Goal: Transaction & Acquisition: Purchase product/service

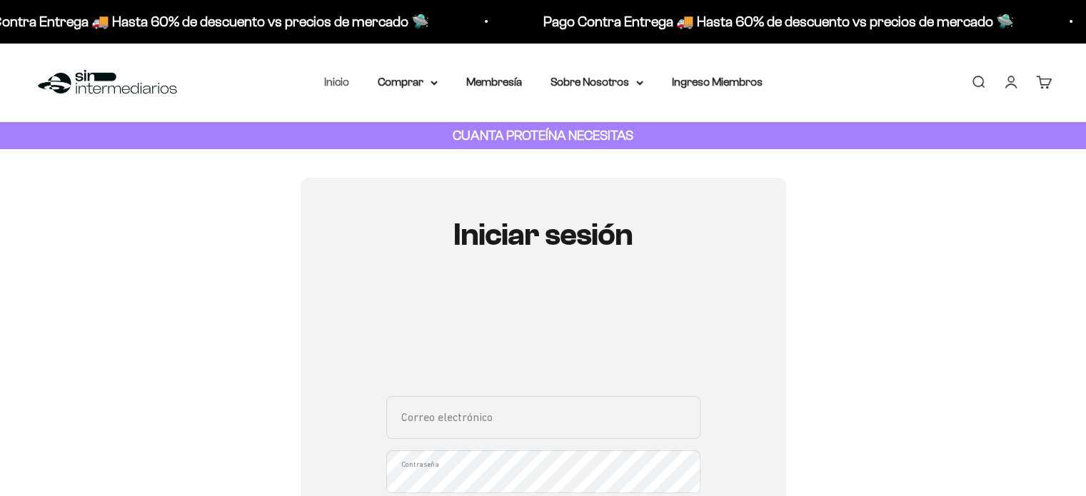
click at [338, 81] on link "Inicio" at bounding box center [336, 82] width 25 height 12
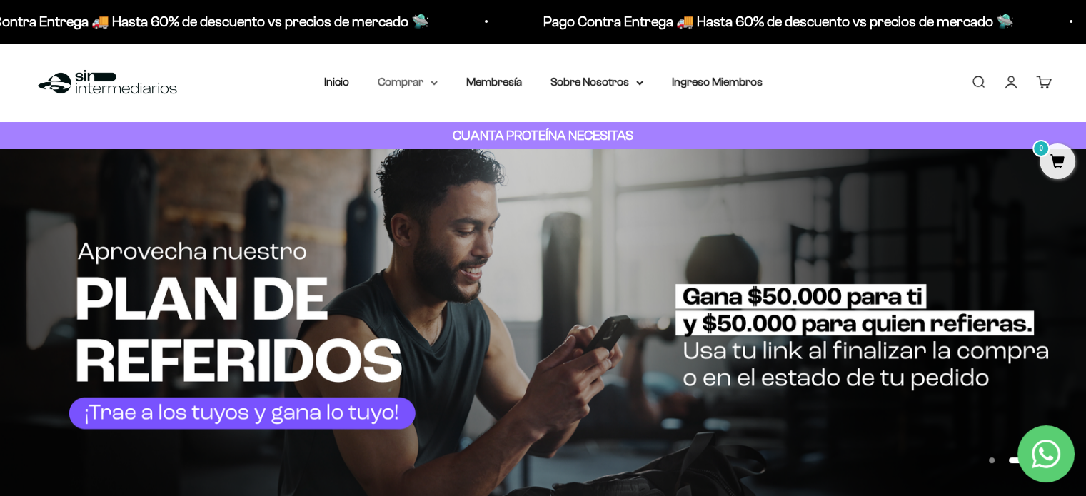
click at [426, 84] on summary "Comprar" at bounding box center [408, 82] width 60 height 19
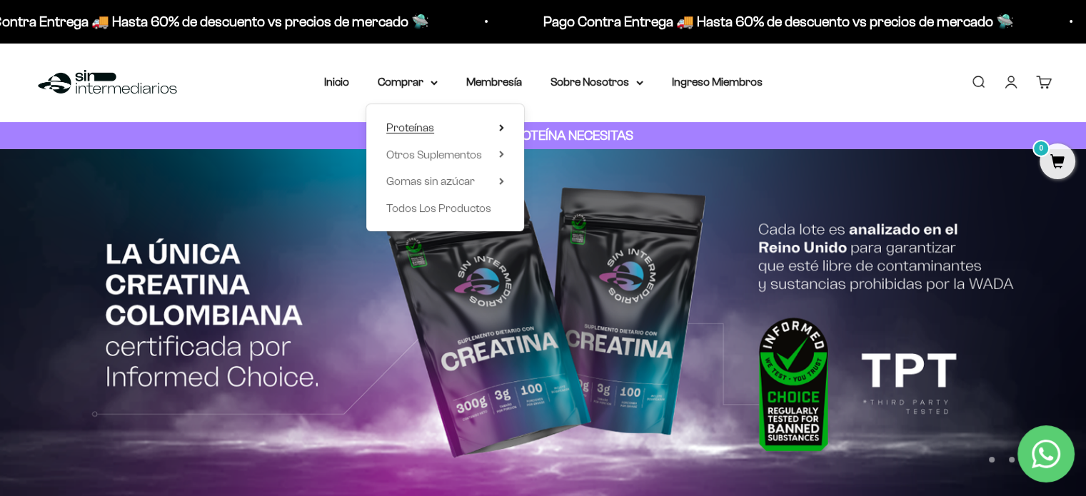
click at [451, 131] on summary "Proteínas" at bounding box center [445, 128] width 118 height 19
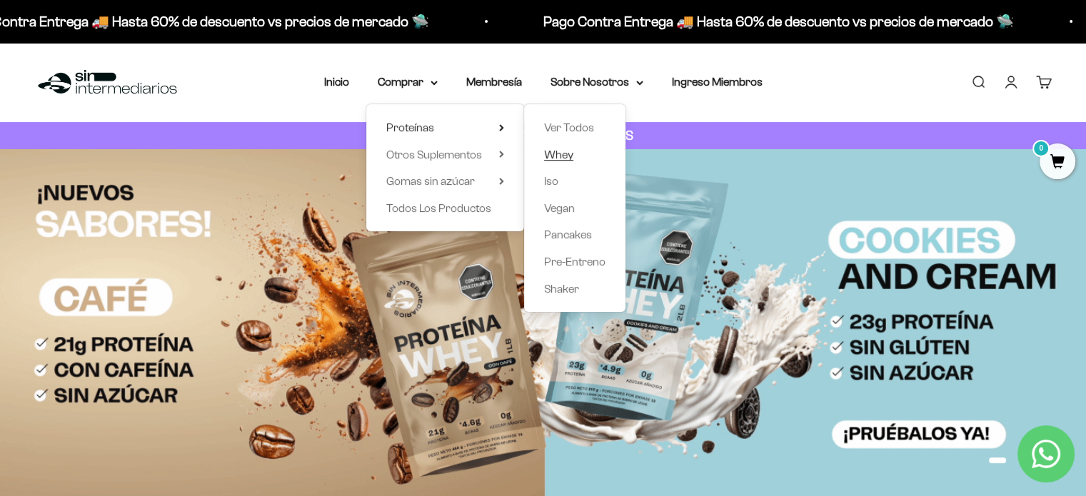
click at [569, 157] on span "Whey" at bounding box center [558, 155] width 29 height 12
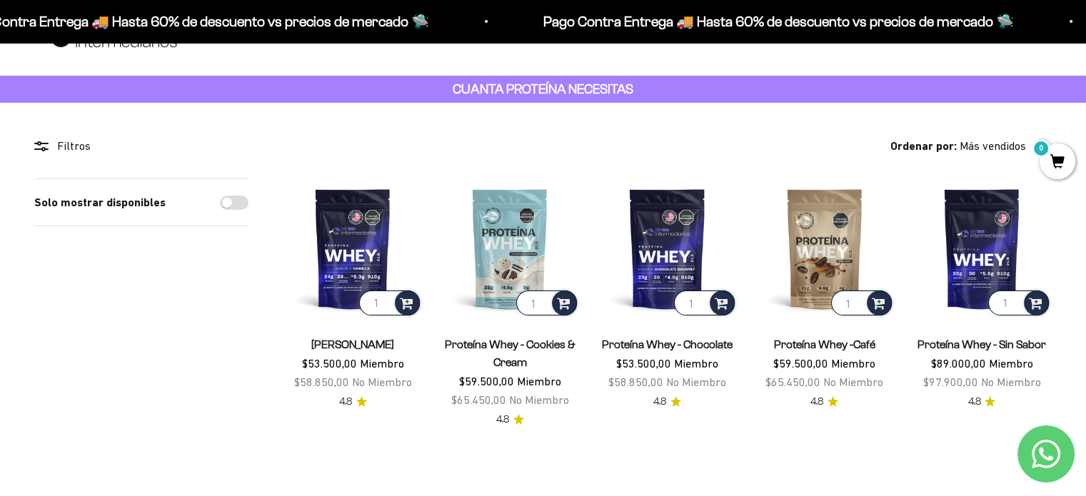
scroll to position [71, 0]
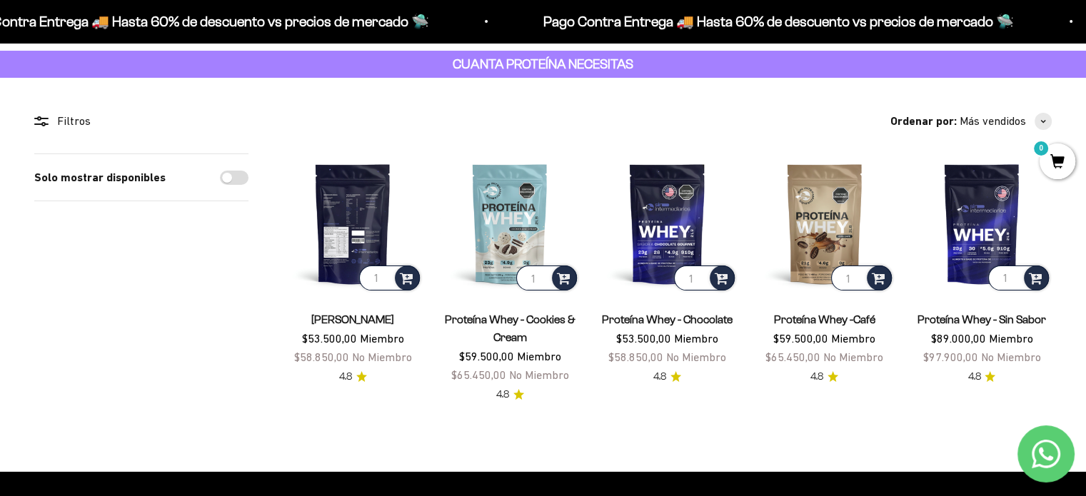
click at [349, 240] on img at bounding box center [353, 224] width 140 height 140
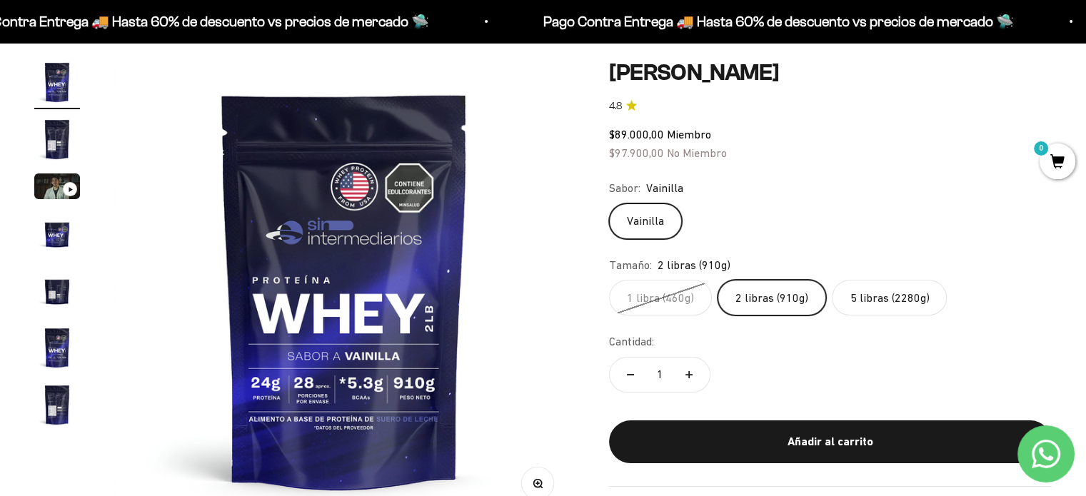
scroll to position [143, 0]
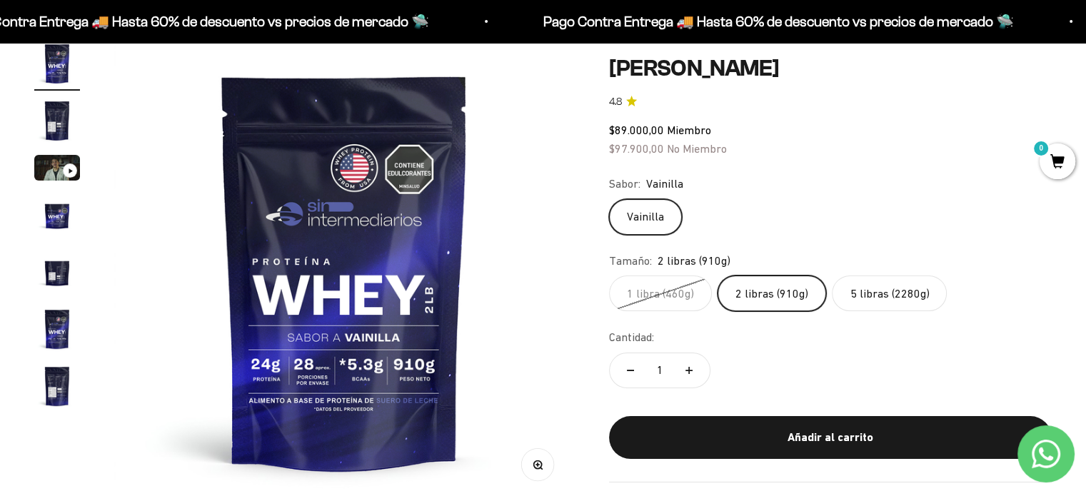
click at [56, 214] on img "Ir al artículo 4" at bounding box center [57, 215] width 46 height 46
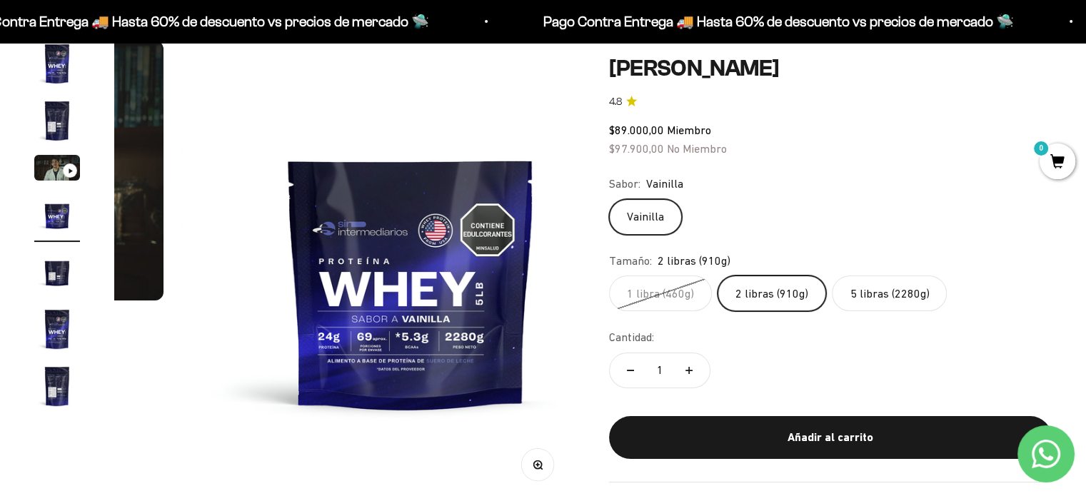
click at [69, 279] on img "Ir al artículo 5" at bounding box center [57, 272] width 46 height 46
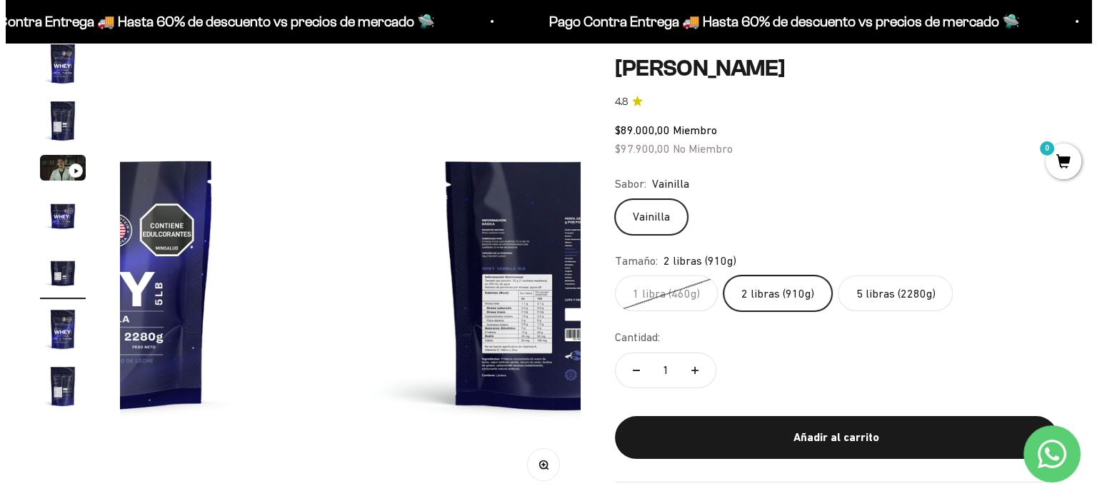
scroll to position [0, 1911]
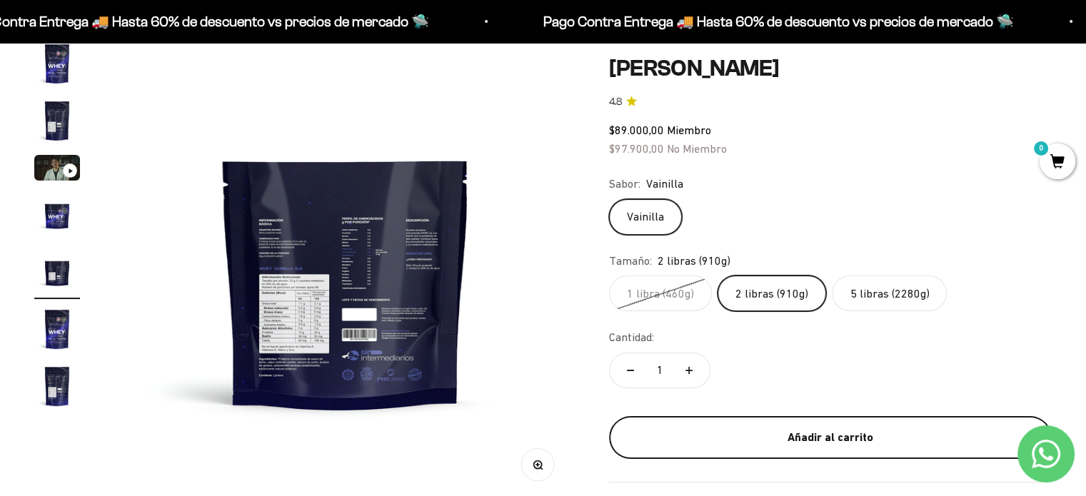
click at [772, 439] on div "Añadir al carrito" at bounding box center [831, 438] width 386 height 19
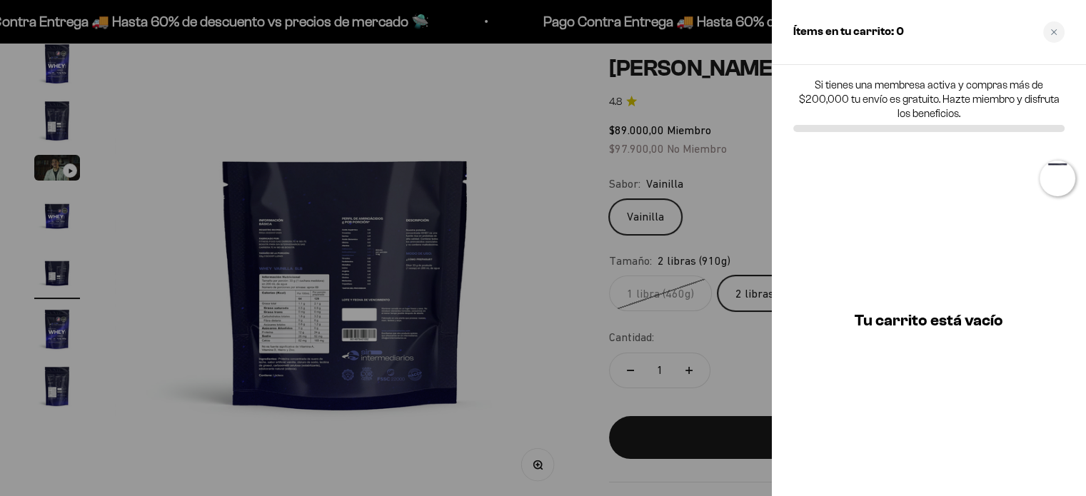
scroll to position [0, 1935]
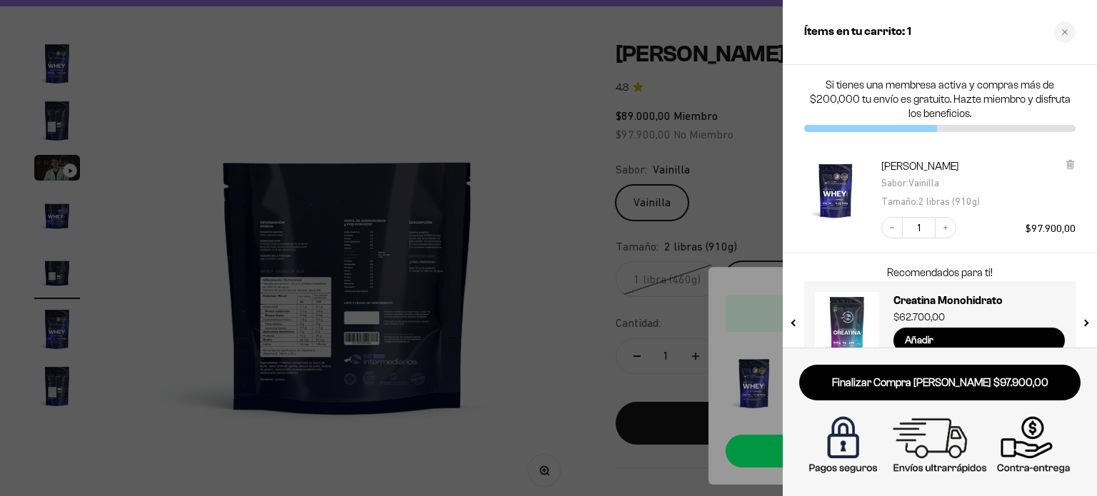
click at [514, 299] on div at bounding box center [548, 248] width 1097 height 496
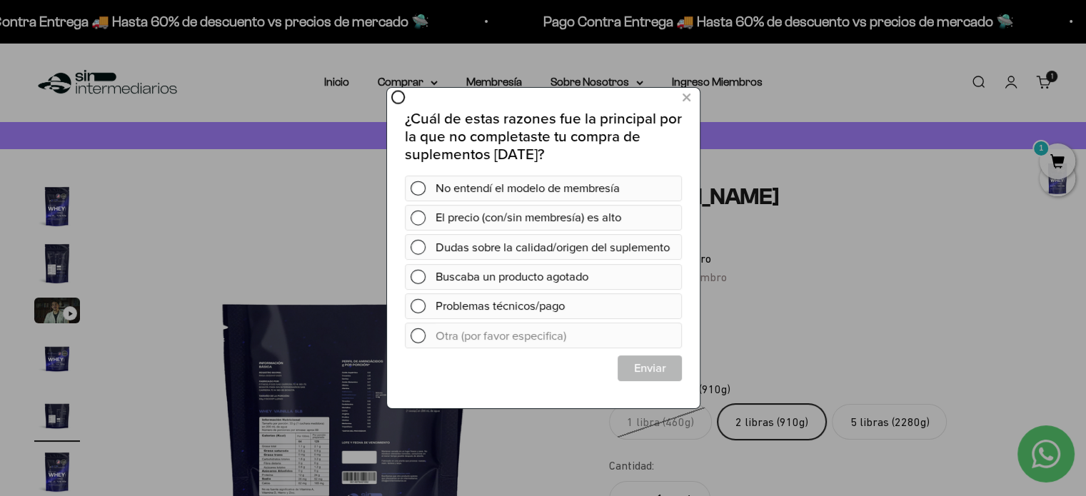
scroll to position [0, 0]
click at [688, 94] on icon at bounding box center [686, 97] width 8 height 19
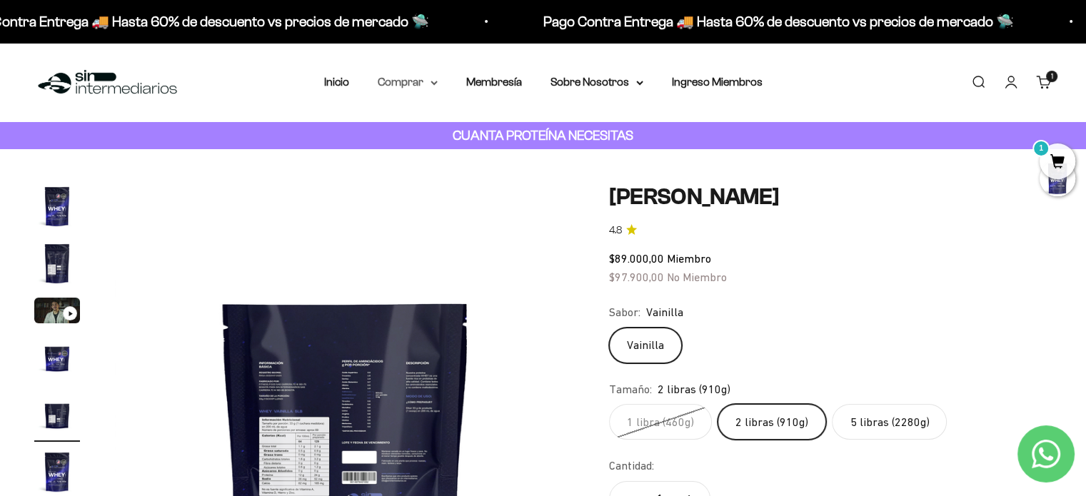
click at [410, 83] on summary "Comprar" at bounding box center [408, 82] width 60 height 19
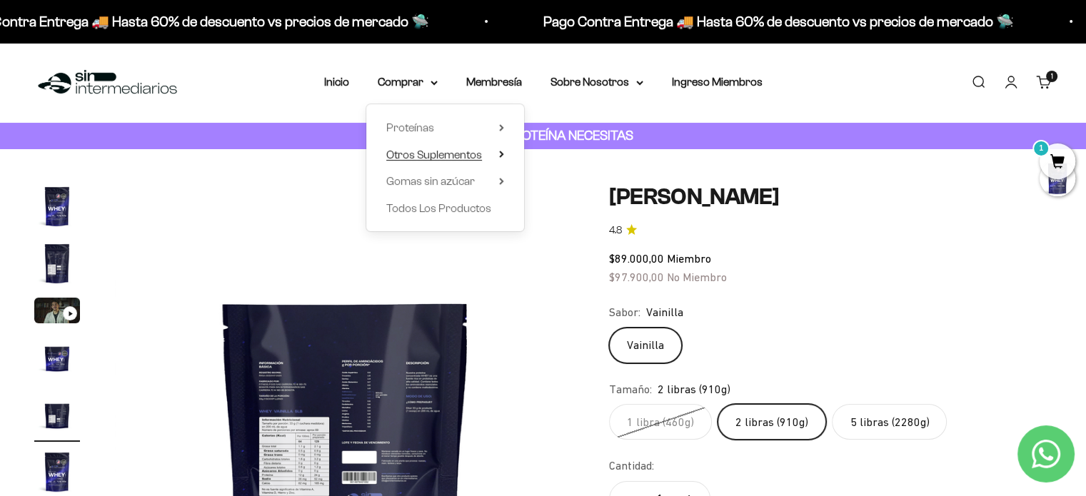
click at [458, 160] on span "Otros Suplementos" at bounding box center [434, 155] width 96 height 12
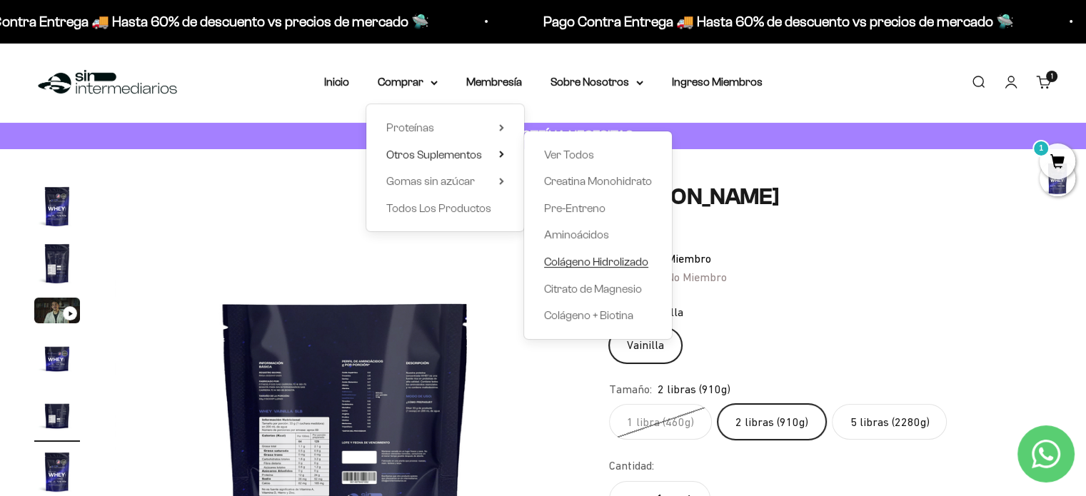
click at [623, 259] on span "Colágeno Hidrolizado" at bounding box center [596, 262] width 104 height 12
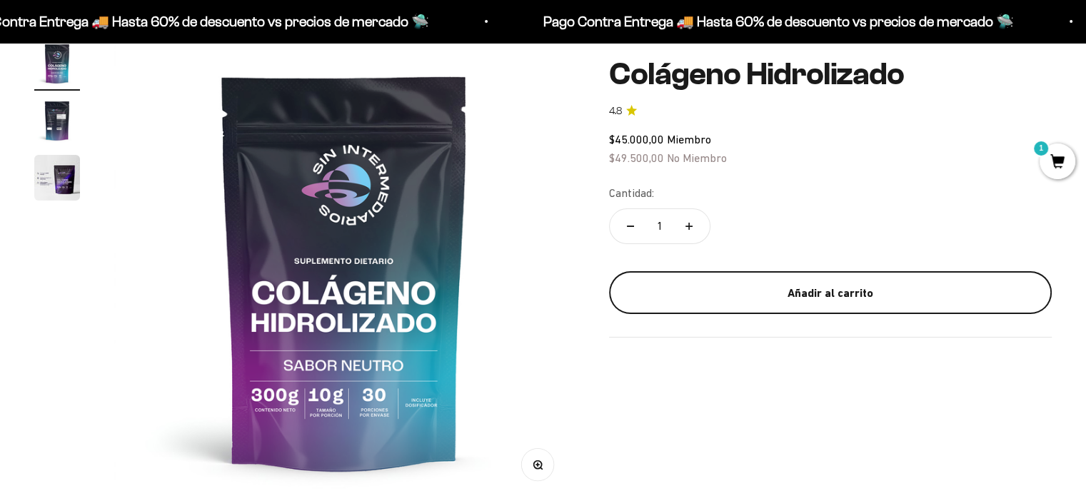
click at [766, 294] on div "Añadir al carrito" at bounding box center [831, 293] width 386 height 19
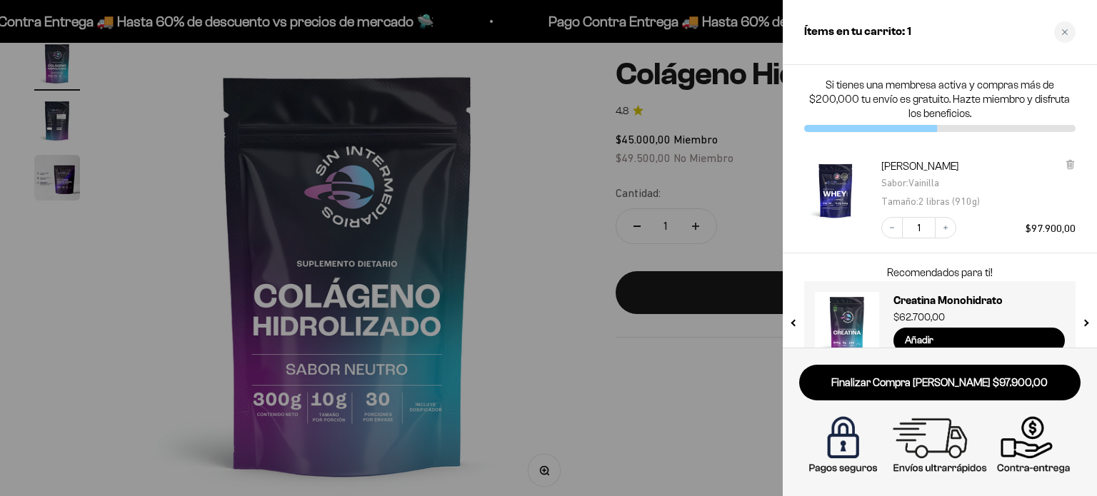
scroll to position [29, 0]
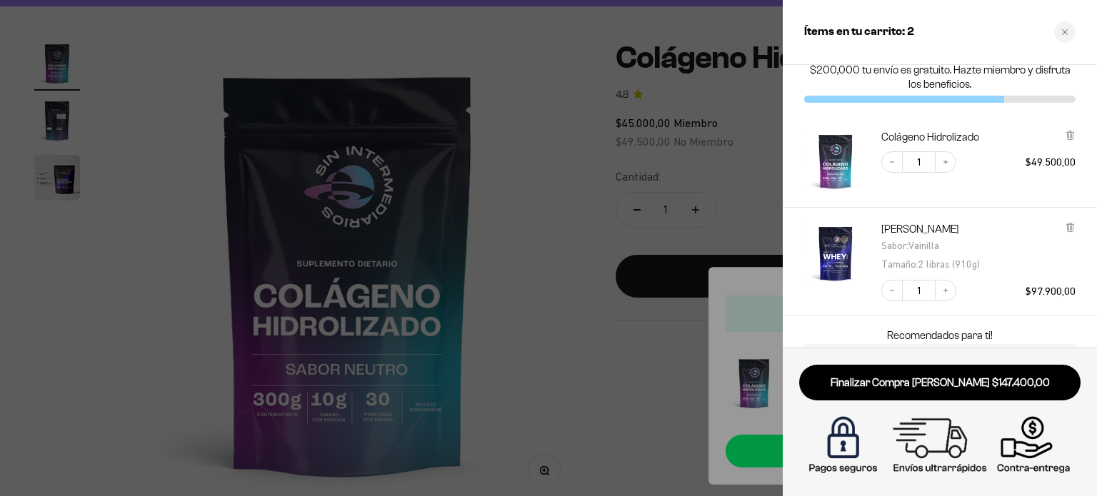
click at [983, 384] on link "Finalizar Compra [PERSON_NAME] $147.400,00" at bounding box center [939, 383] width 281 height 36
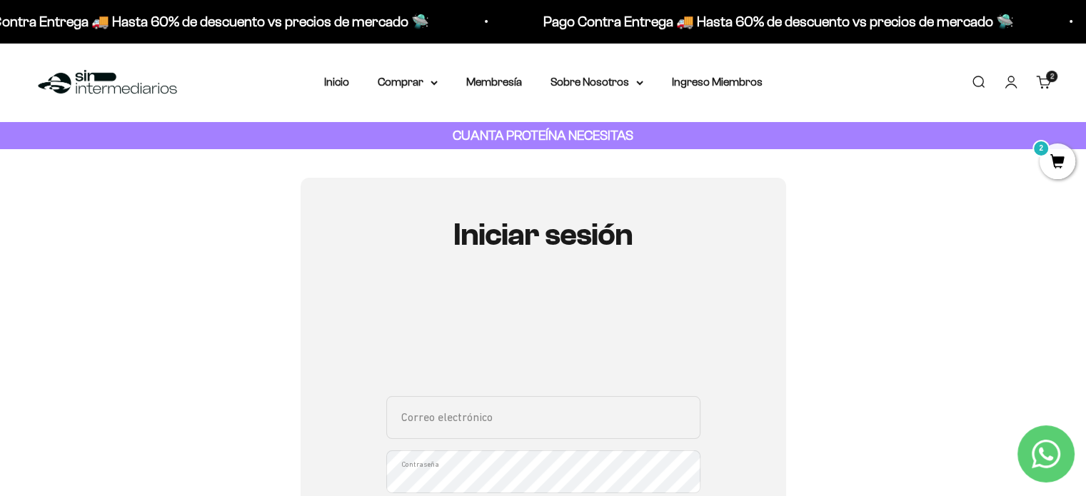
click at [606, 381] on div "Correo electrónico Contraseña ¿Olvidaste la contraseña? Iniciar sesión Crea cue…" at bounding box center [543, 488] width 314 height 402
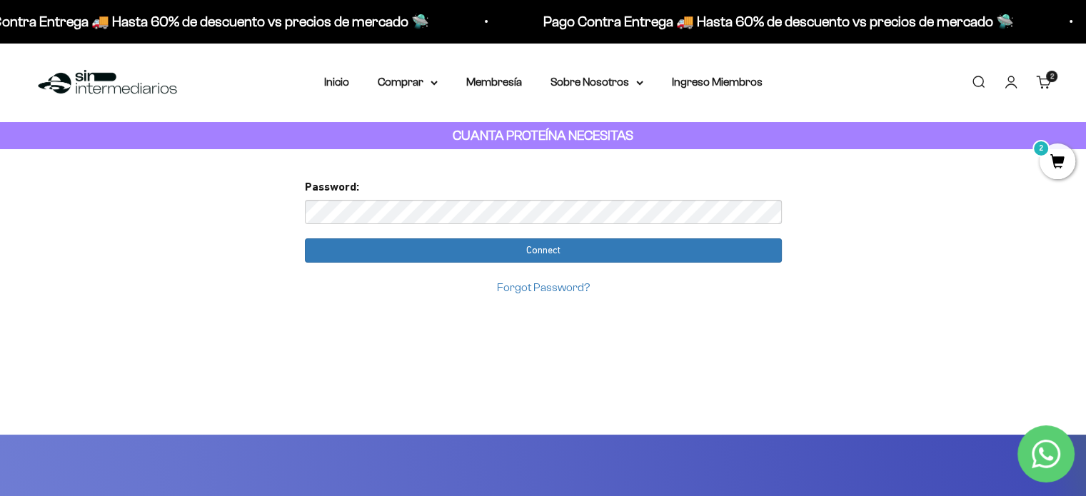
click at [715, 325] on div "Too many requests. Please try again later. Username: [EMAIL_ADDRESS][DOMAIN_NAM…" at bounding box center [544, 292] width 500 height 286
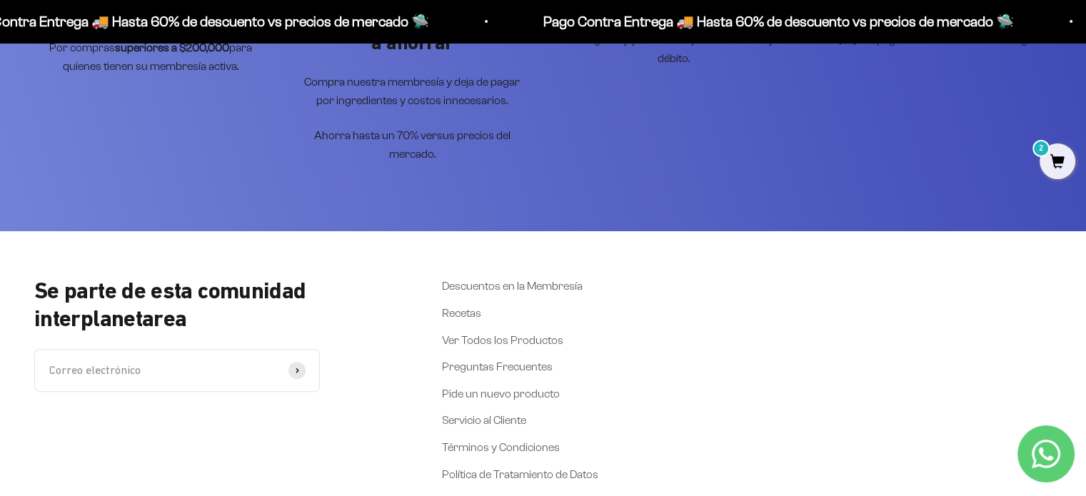
scroll to position [71, 0]
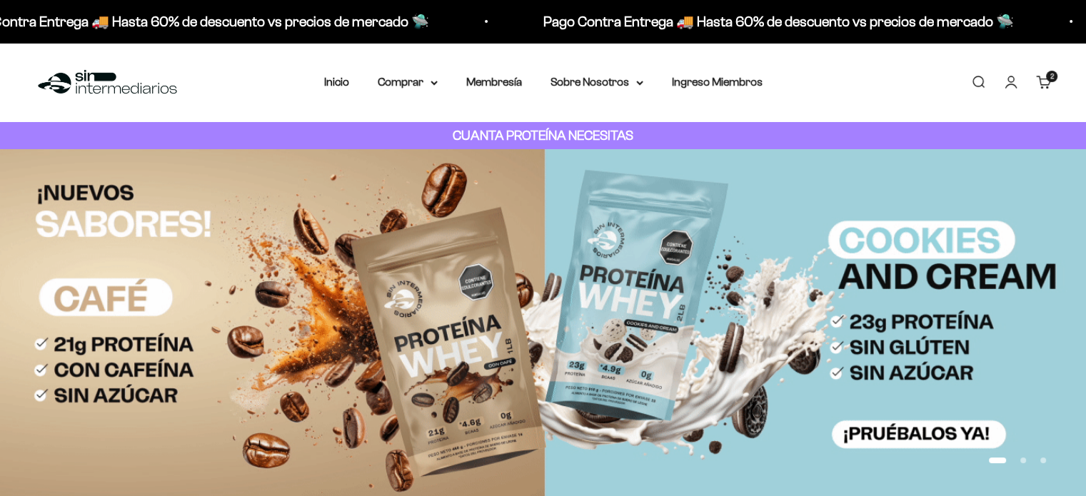
click at [492, 138] on strong "CUANTA PROTEÍNA NECESITAS" at bounding box center [543, 135] width 181 height 15
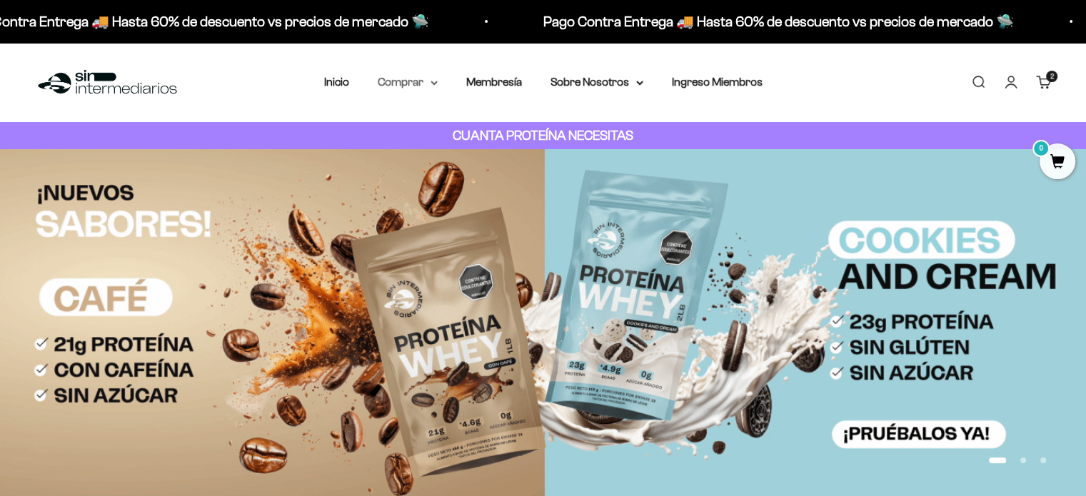
click at [417, 85] on summary "Comprar" at bounding box center [408, 82] width 60 height 19
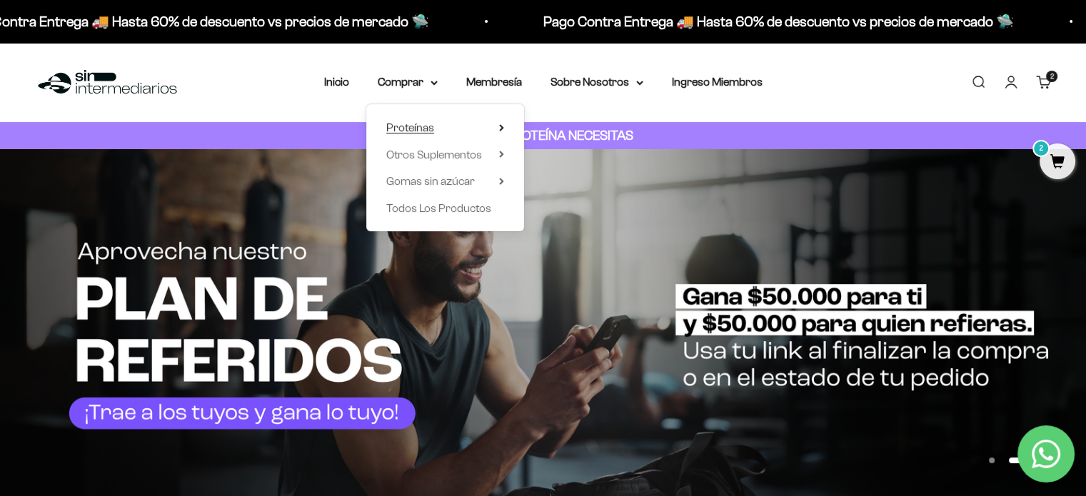
click at [446, 131] on summary "Proteínas" at bounding box center [445, 128] width 118 height 19
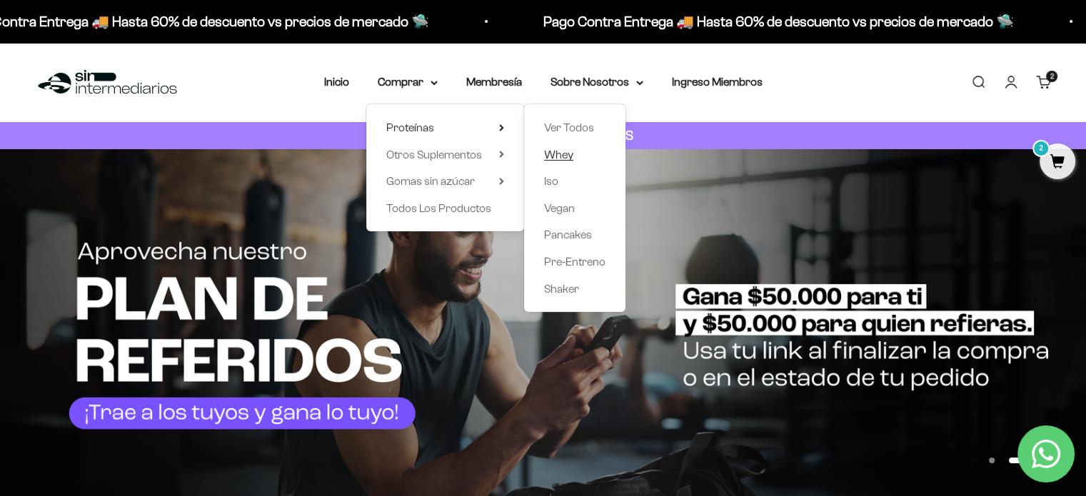
click at [560, 154] on span "Whey" at bounding box center [558, 155] width 29 height 12
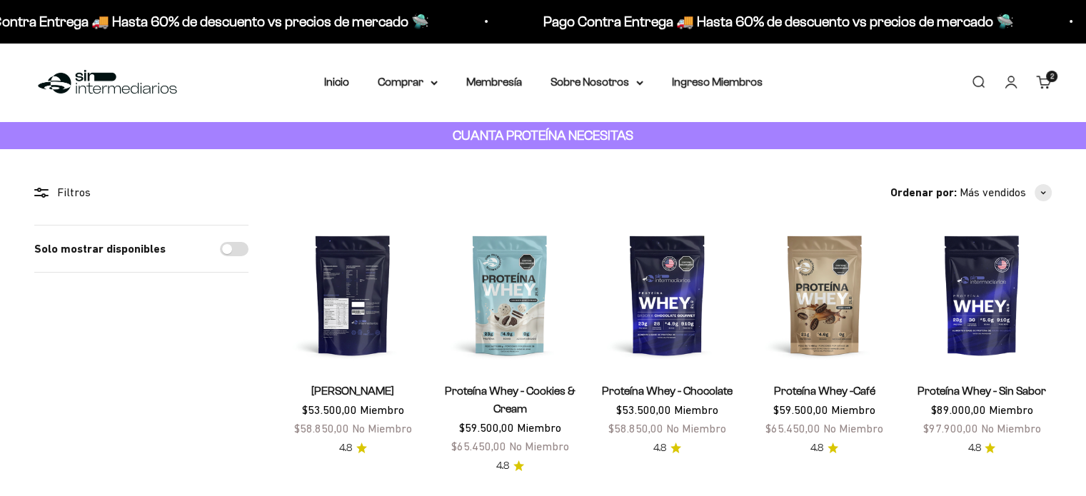
click at [356, 314] on img at bounding box center [353, 295] width 140 height 140
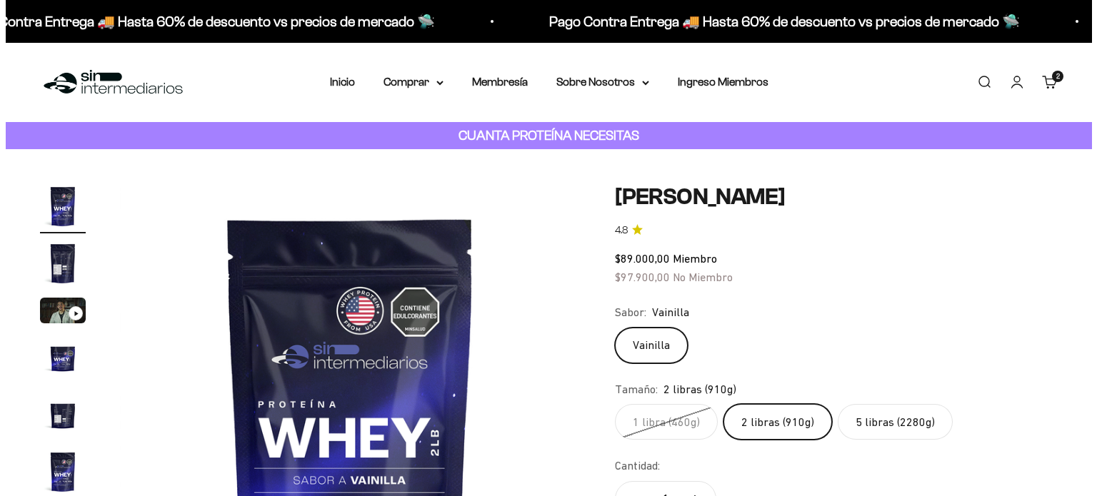
scroll to position [357, 0]
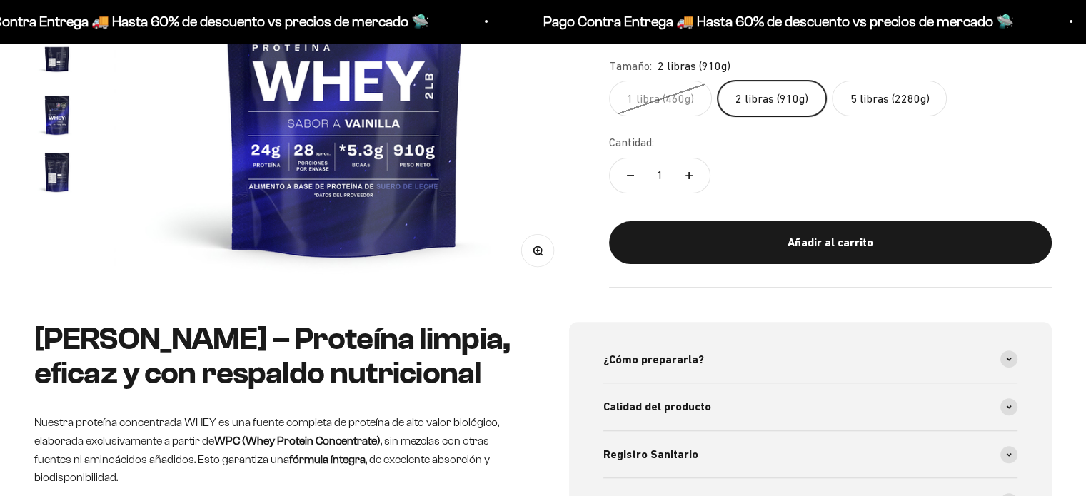
click at [759, 253] on button "Añadir al carrito" at bounding box center [830, 242] width 443 height 43
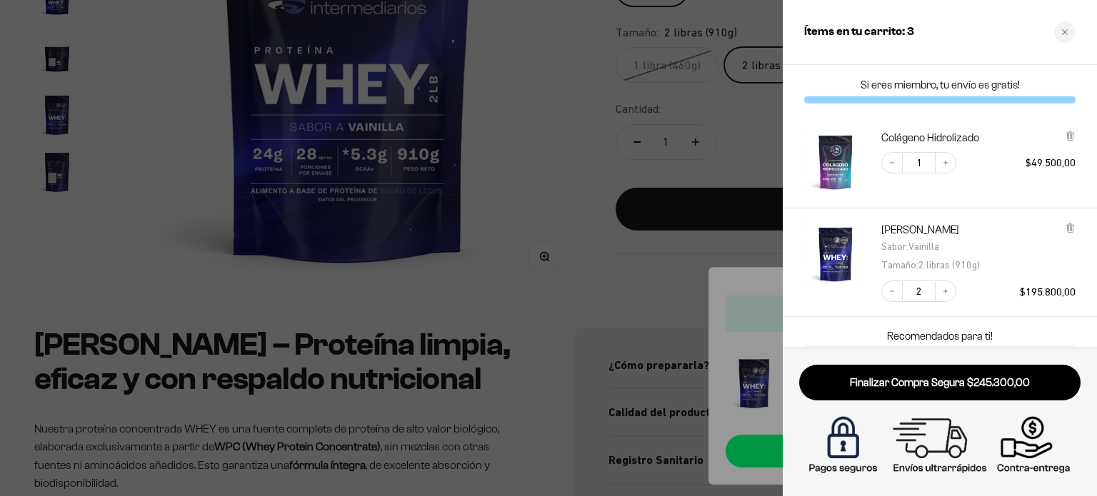
scroll to position [0, 0]
click at [886, 291] on button "Decrease quantity" at bounding box center [891, 291] width 21 height 21
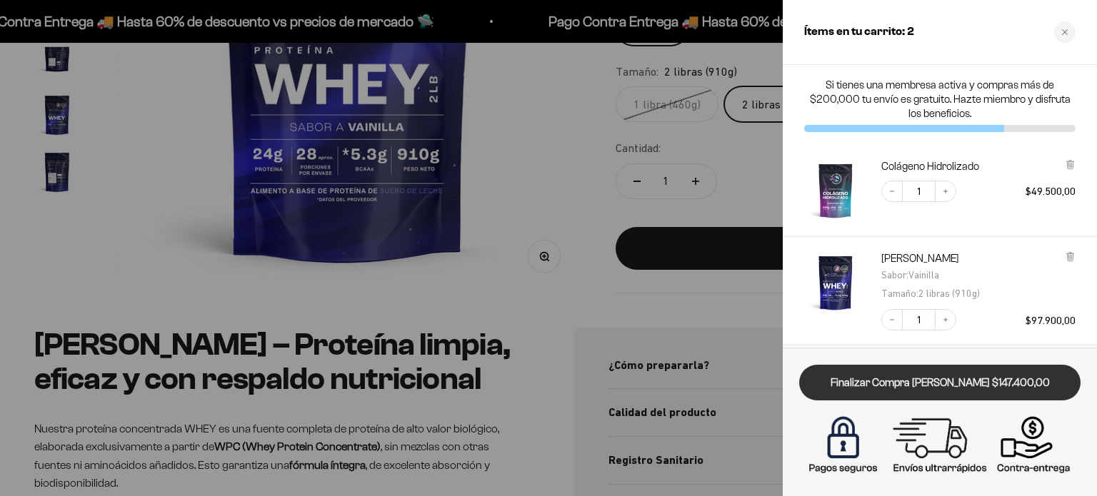
click at [978, 388] on link "Finalizar Compra Segura $147.400,00" at bounding box center [939, 383] width 281 height 36
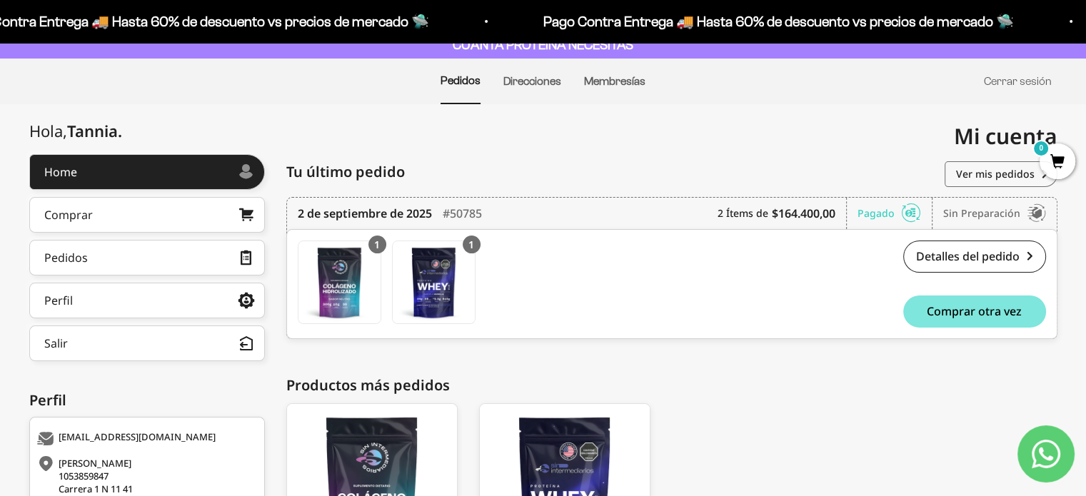
scroll to position [66, 0]
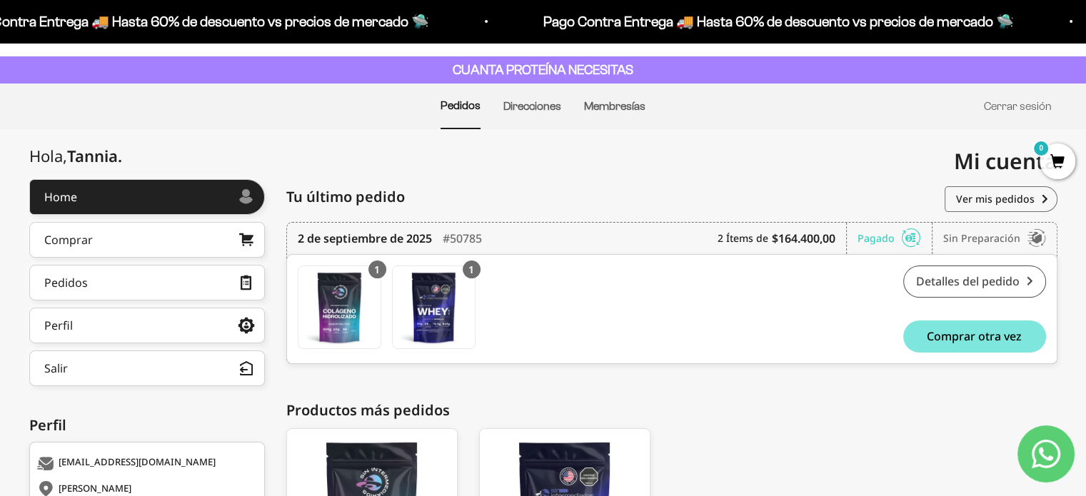
click at [955, 271] on link "Detalles del pedido" at bounding box center [974, 282] width 143 height 32
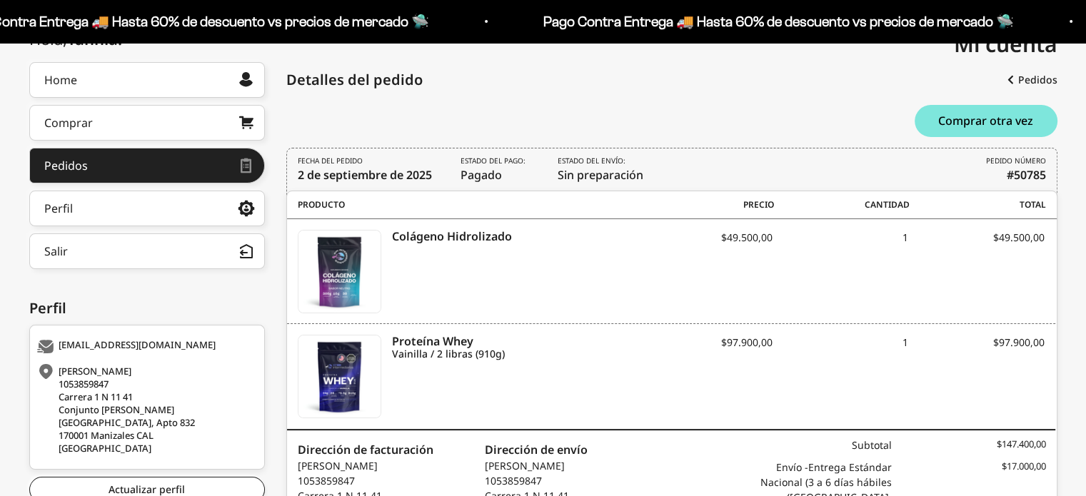
scroll to position [334, 0]
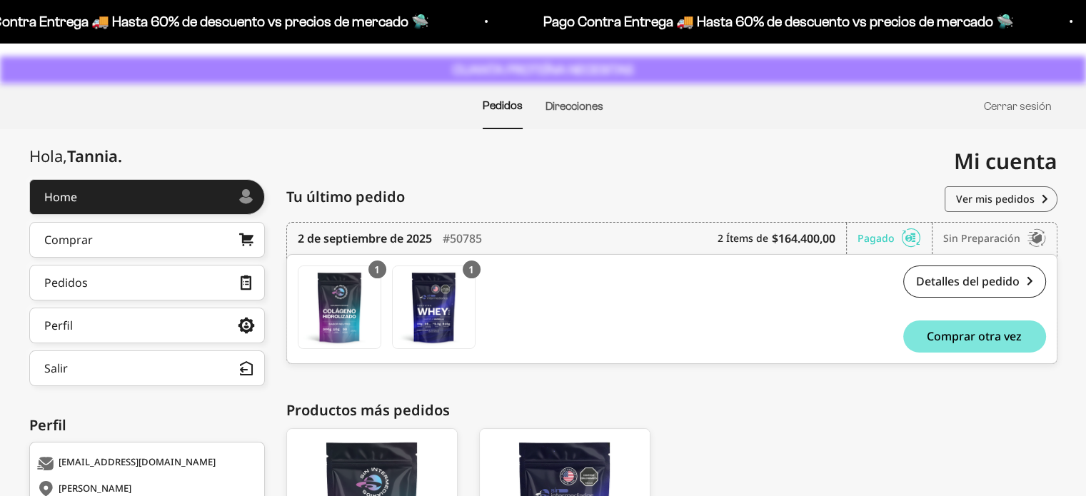
scroll to position [66, 0]
